Goal: Information Seeking & Learning: Check status

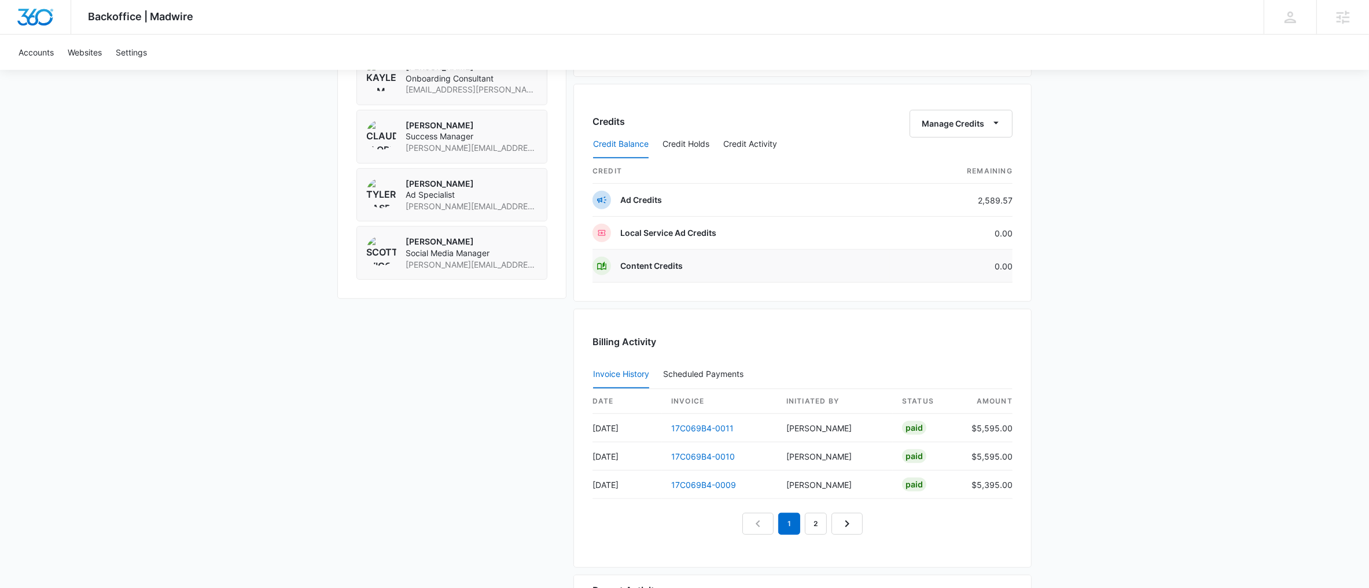
scroll to position [597, 0]
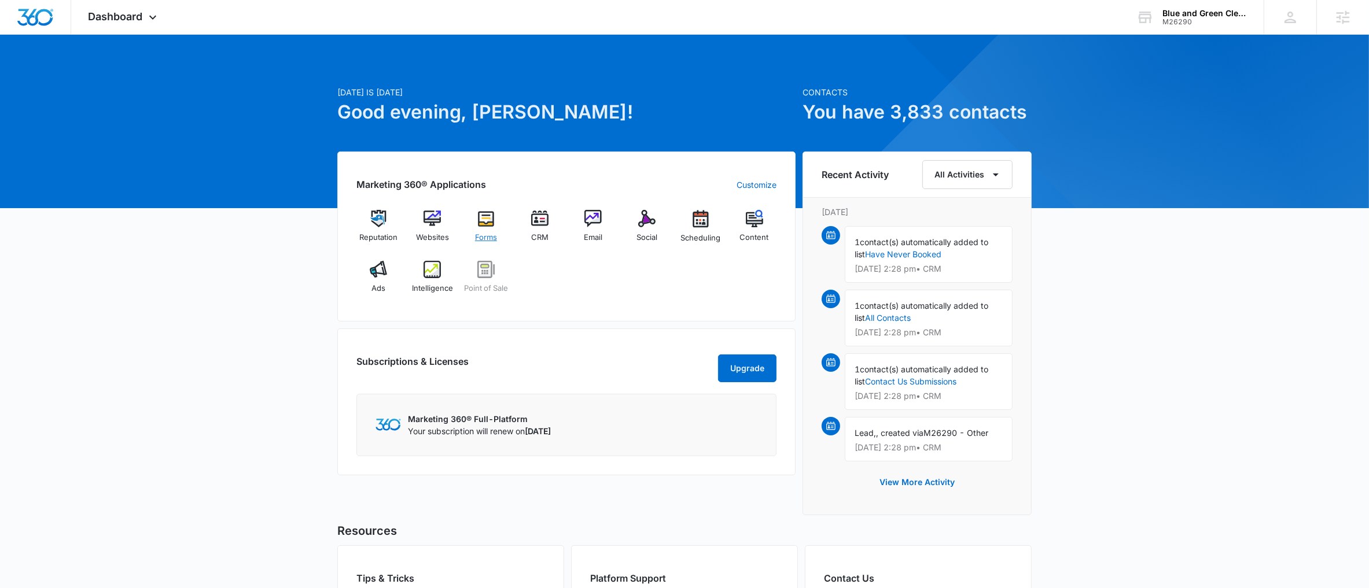
click at [489, 228] on div "Forms" at bounding box center [486, 231] width 45 height 42
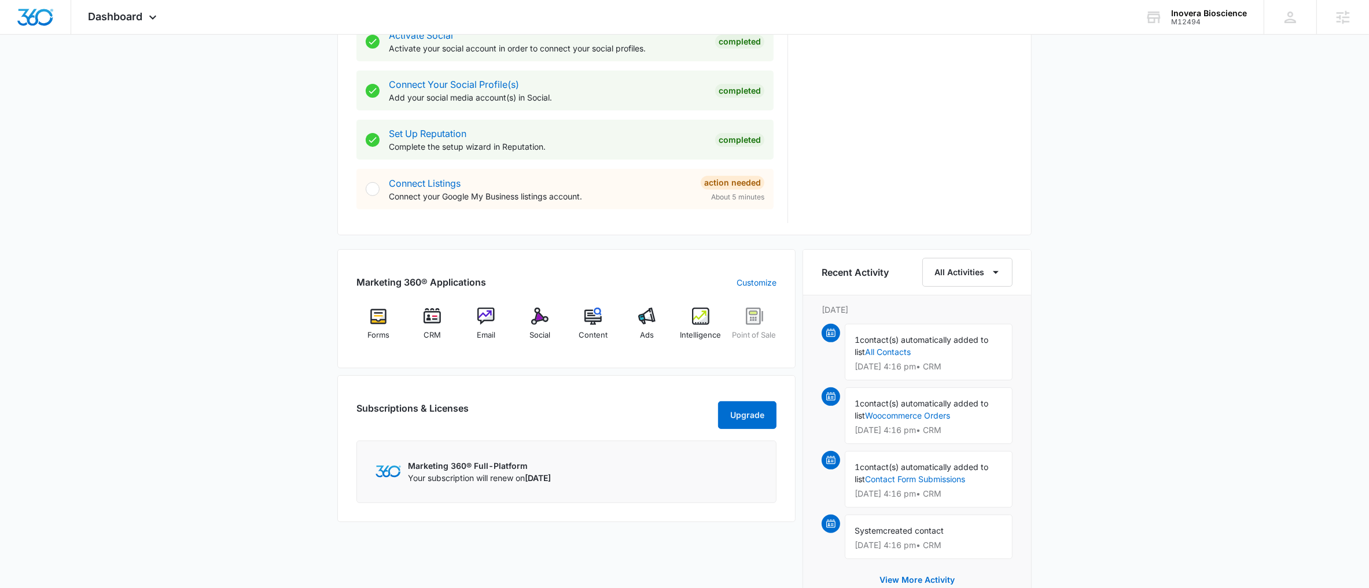
scroll to position [500, 0]
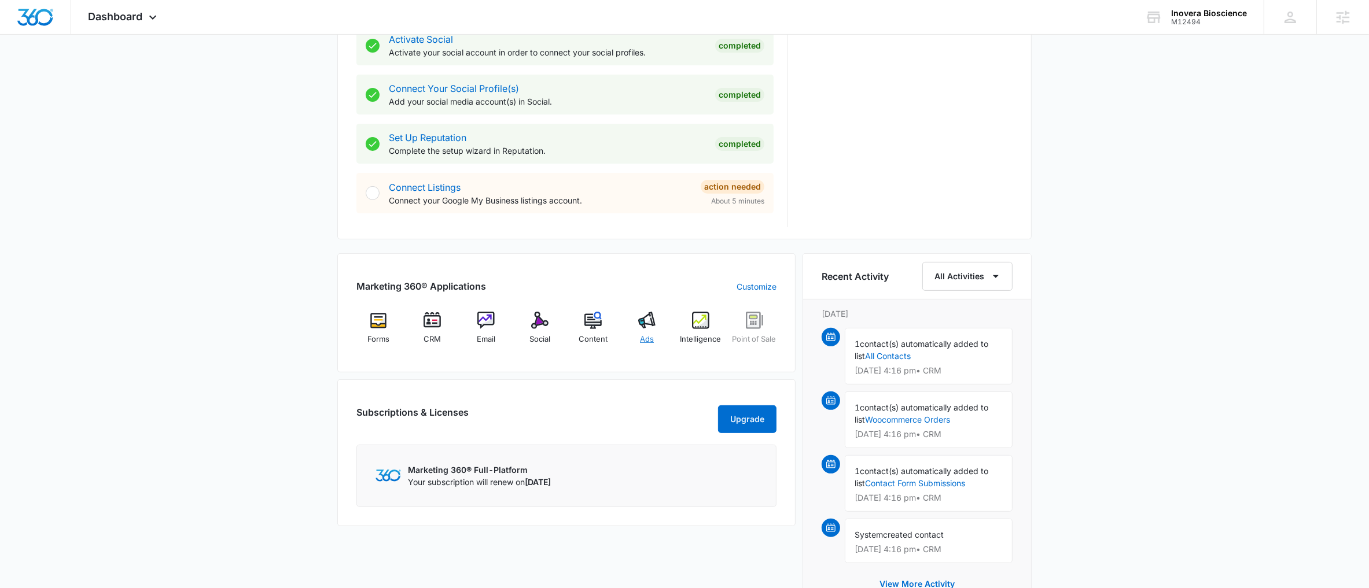
click at [648, 339] on span "Ads" at bounding box center [647, 340] width 14 height 12
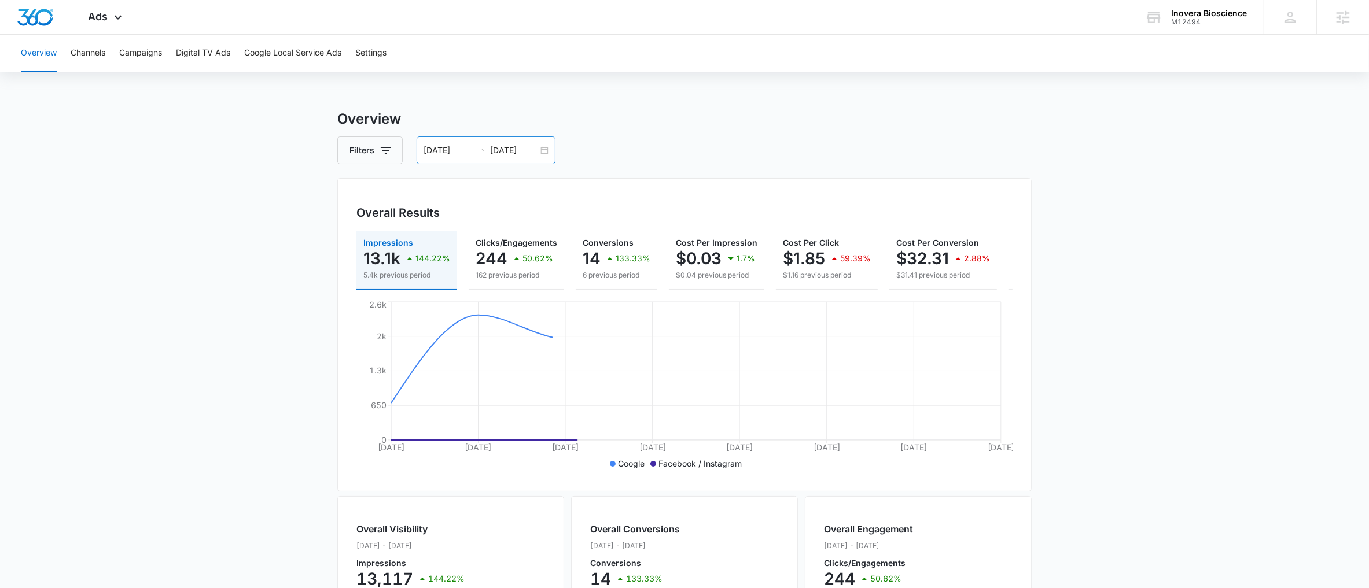
click at [551, 149] on div "[DATE] [DATE]" at bounding box center [486, 151] width 139 height 28
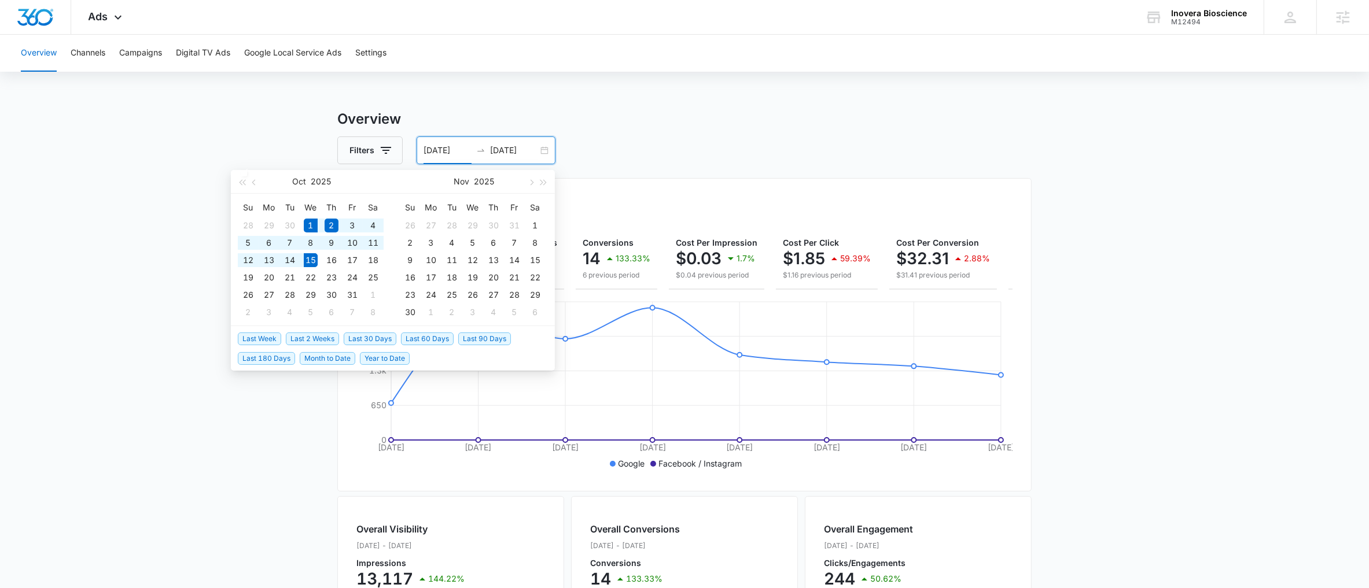
click at [314, 336] on span "Last 2 Weeks" at bounding box center [312, 339] width 53 height 13
type input "[DATE]"
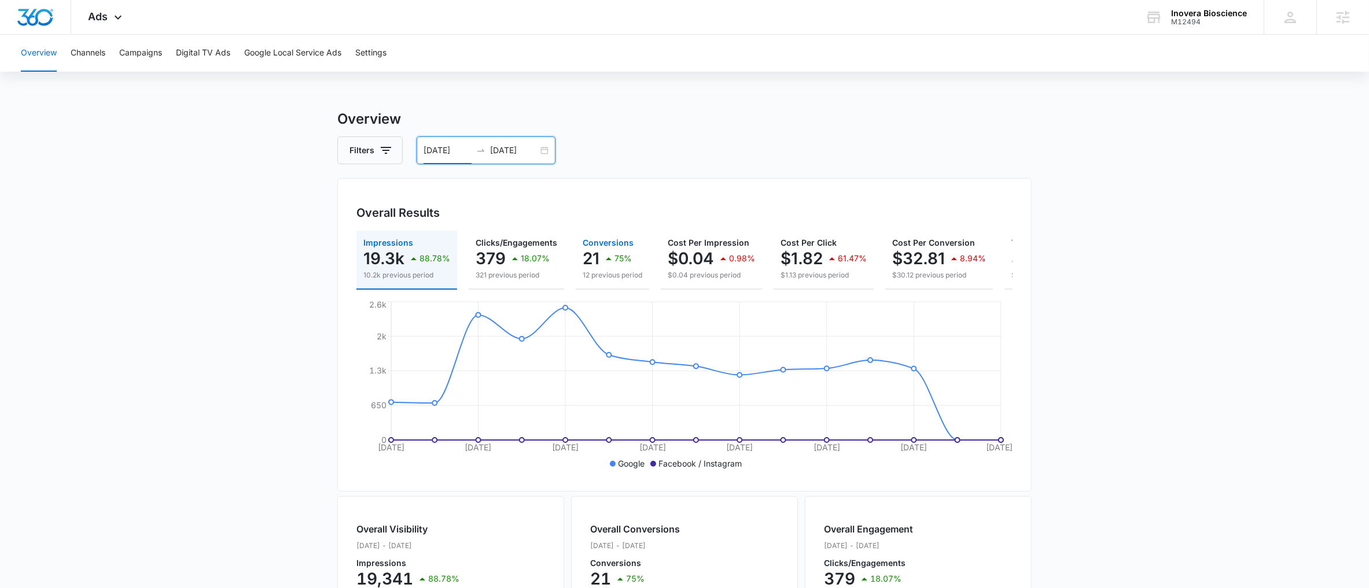
click at [627, 251] on div "75%" at bounding box center [617, 258] width 30 height 23
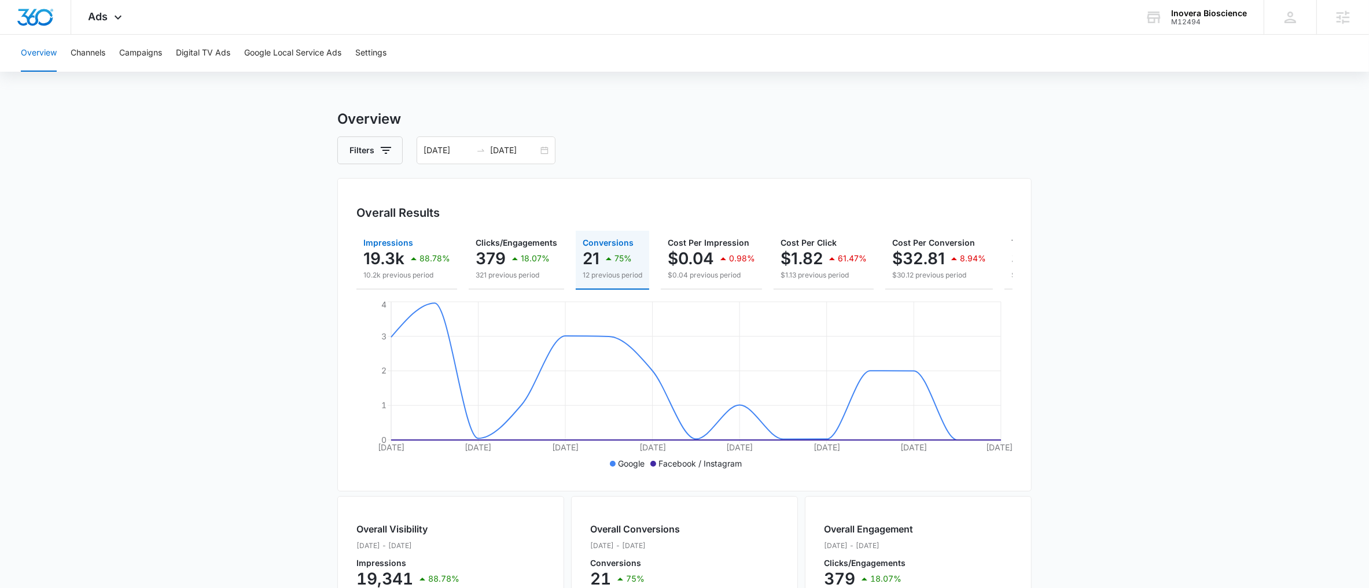
click at [393, 284] on button "Impressions 19.3k 88.78% 10.2k previous period" at bounding box center [406, 260] width 101 height 59
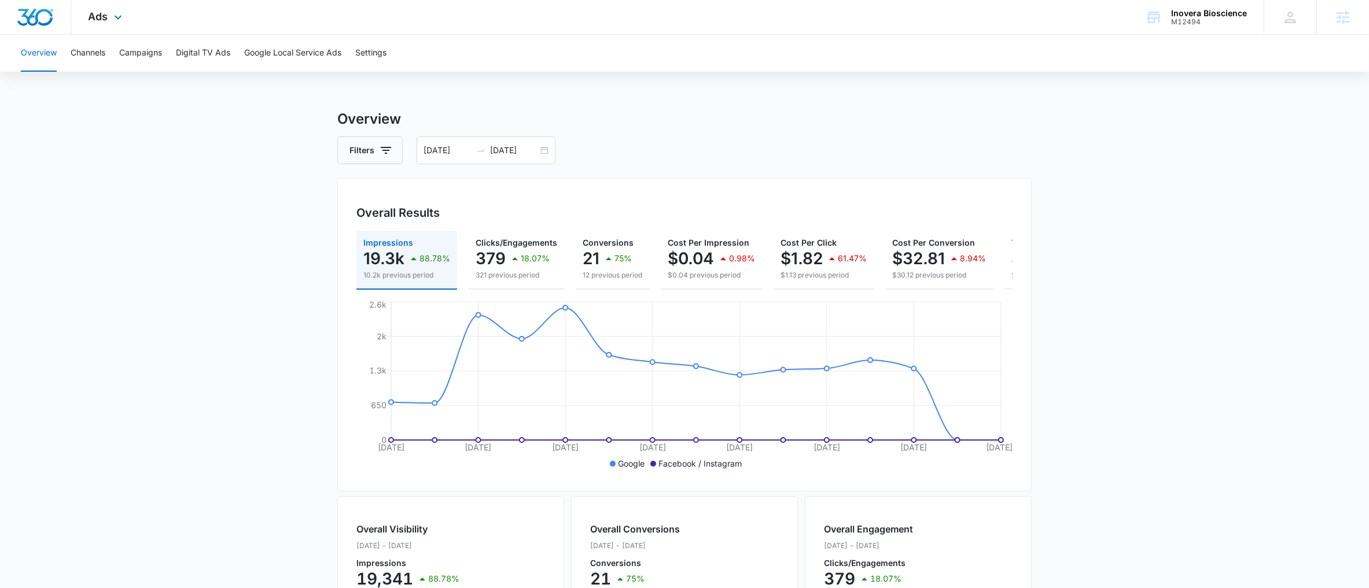
click at [118, 27] on div "Ads Apps Forms CRM Email Social POS Content Ads Intelligence Files Brand Settin…" at bounding box center [106, 17] width 71 height 34
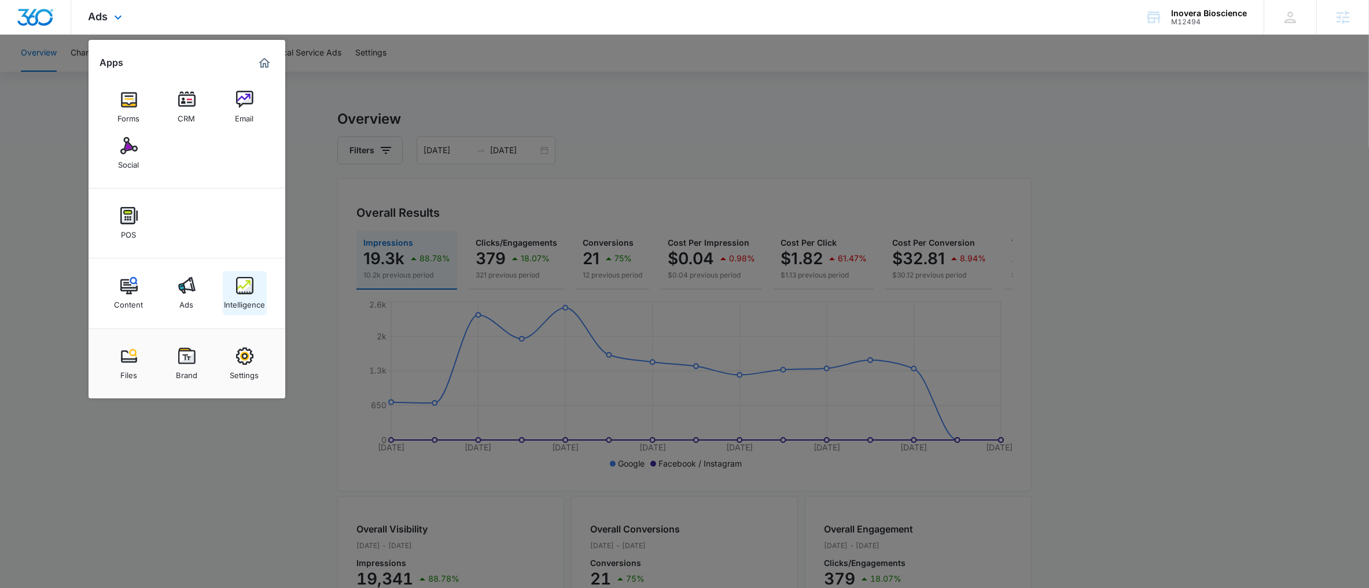
click at [245, 284] on img at bounding box center [244, 285] width 17 height 17
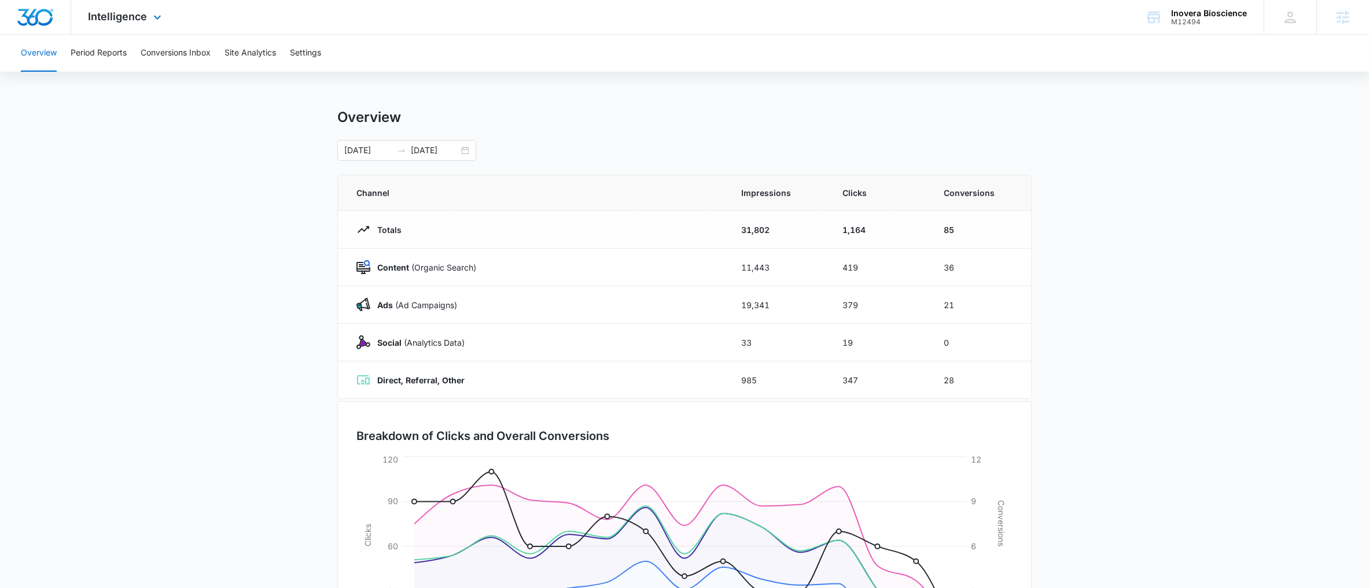
click at [139, 24] on div "Intelligence Apps Forms CRM Email Social POS Content Ads Intelligence Files Bra…" at bounding box center [126, 17] width 111 height 34
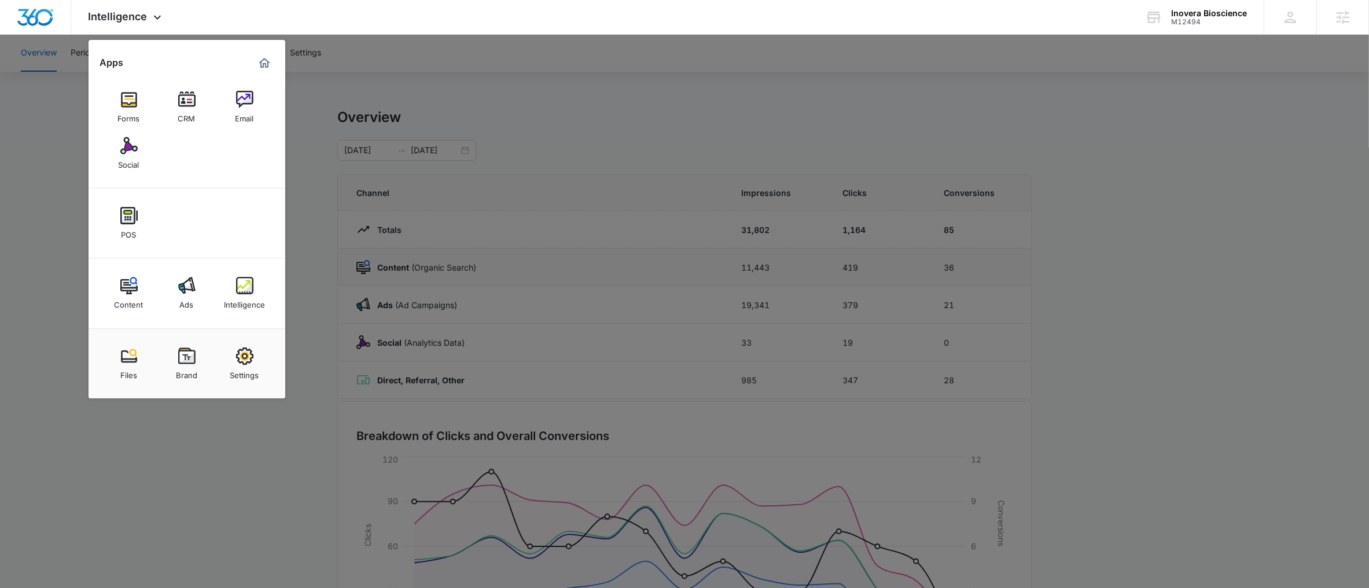
click at [454, 266] on div at bounding box center [684, 294] width 1369 height 588
